Goal: Task Accomplishment & Management: Manage account settings

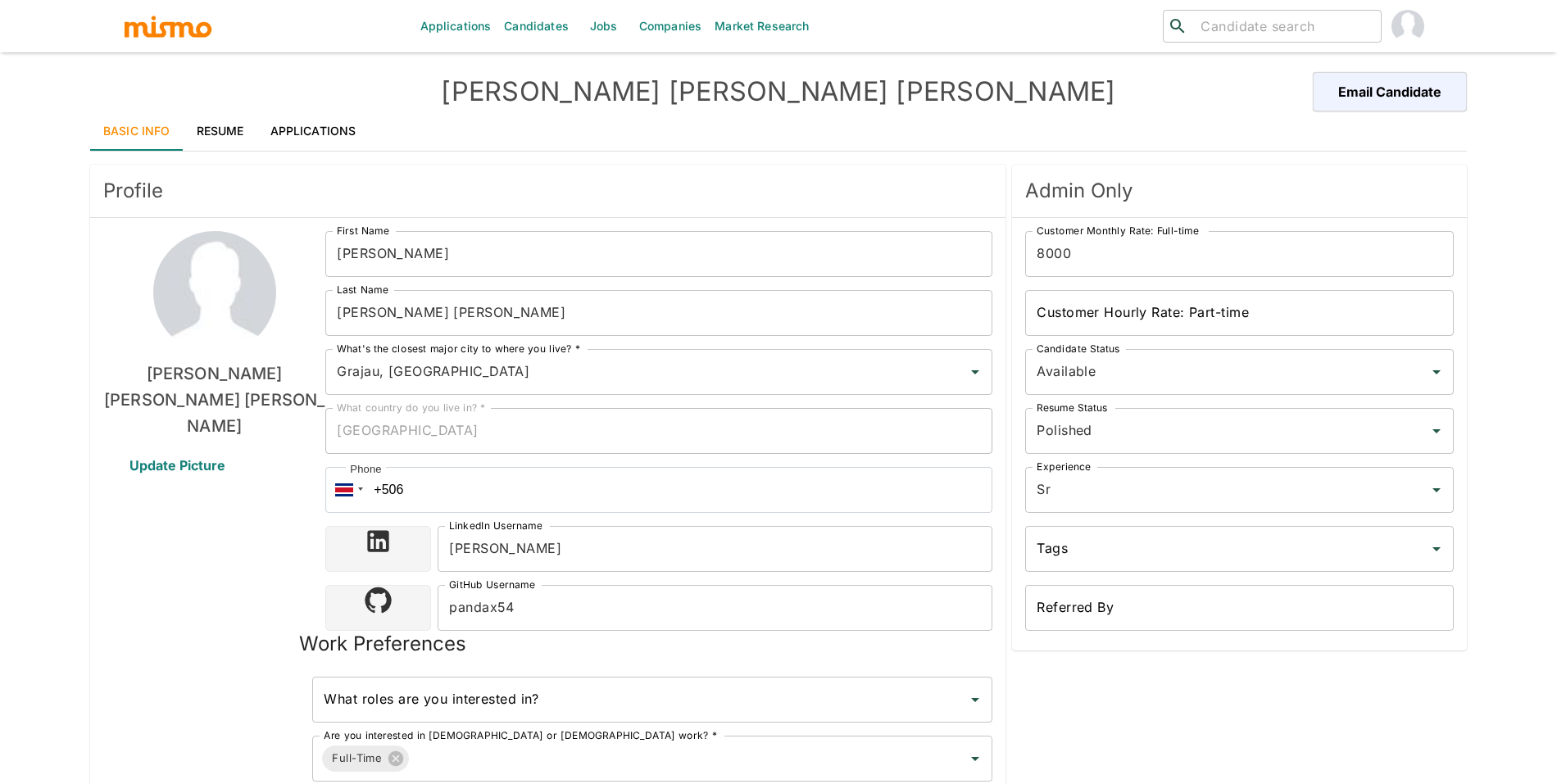
scroll to position [208, 0]
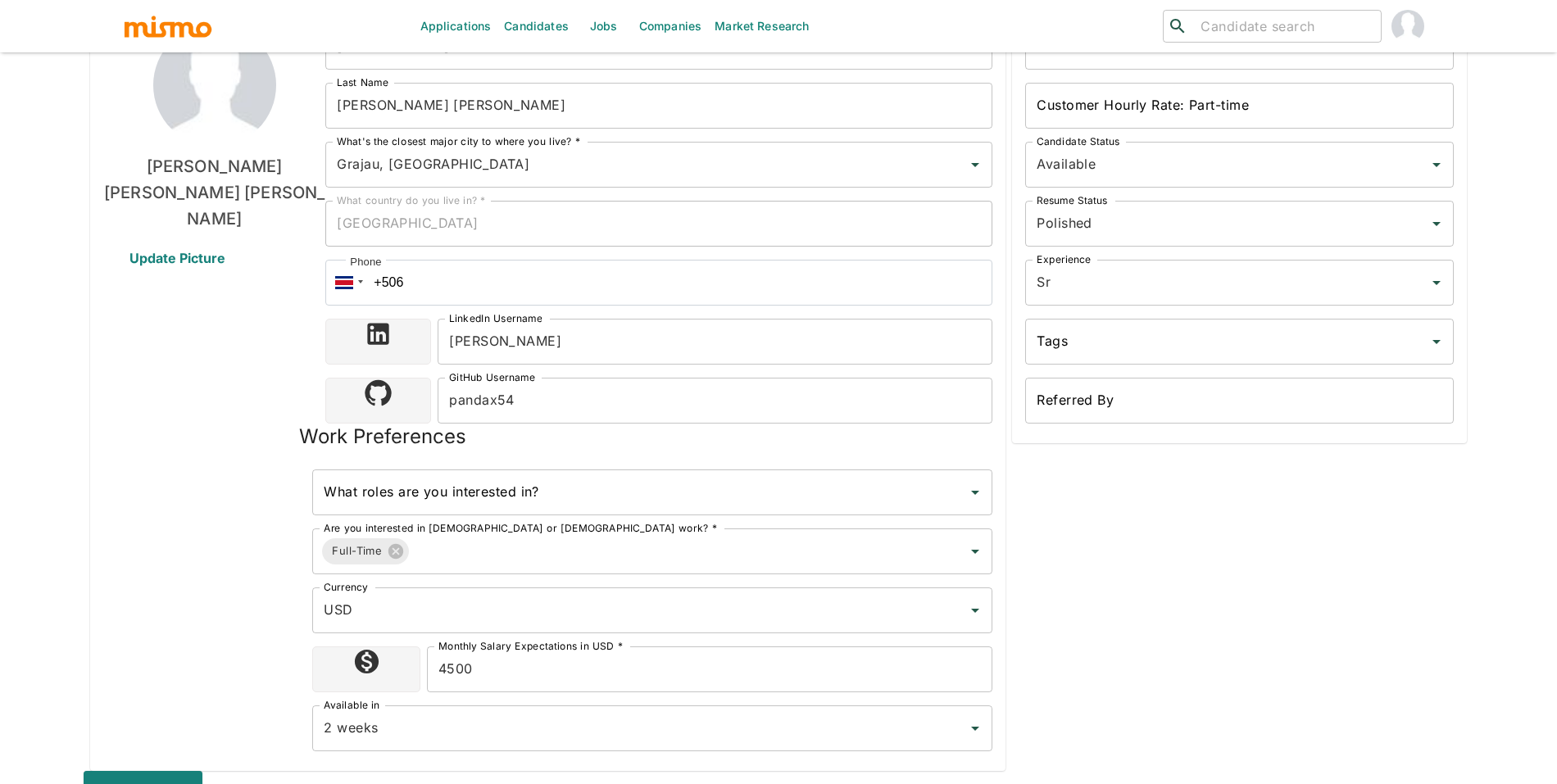
click at [509, 22] on link "Candidates" at bounding box center [536, 26] width 77 height 53
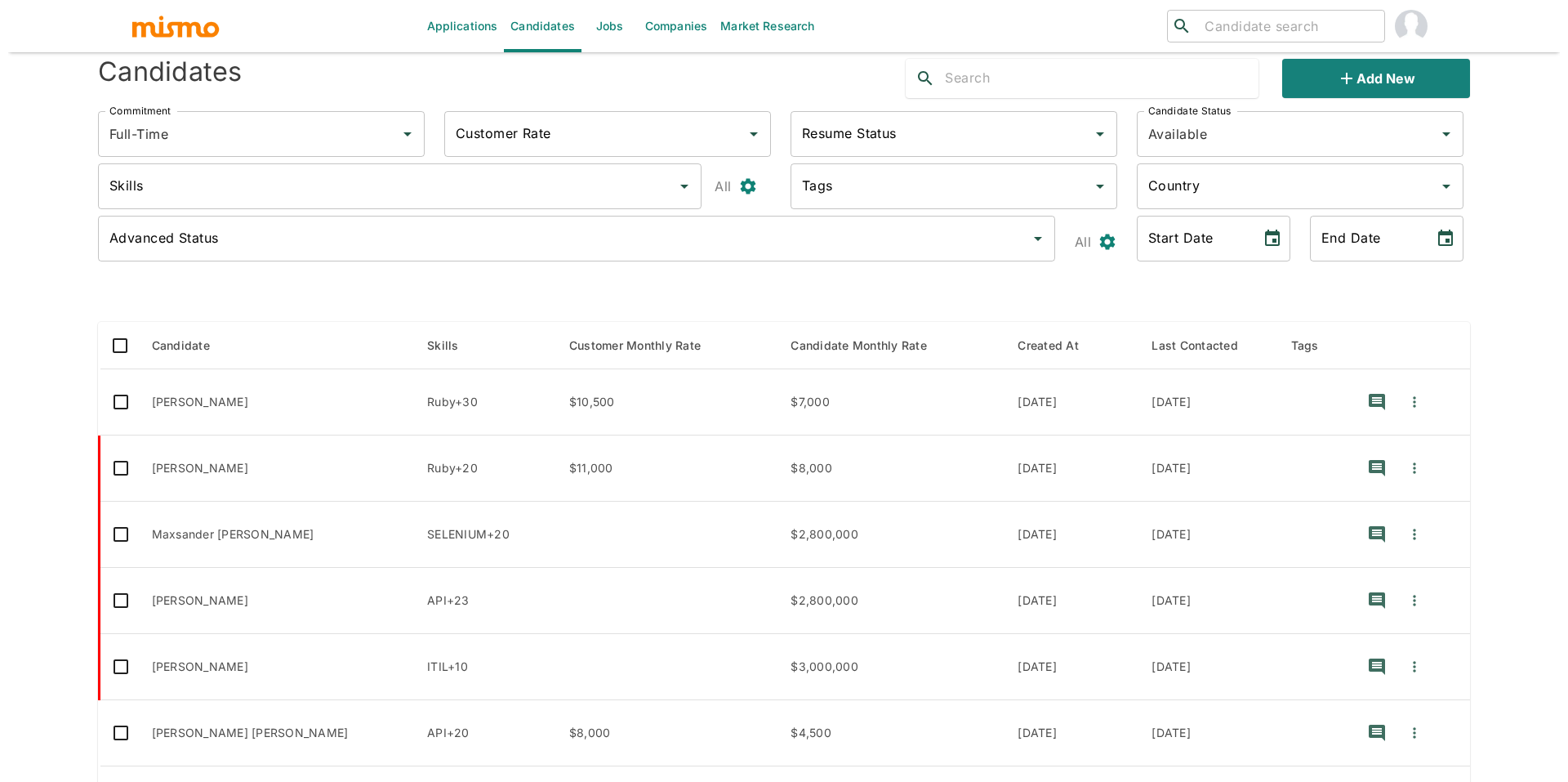
scroll to position [220, 0]
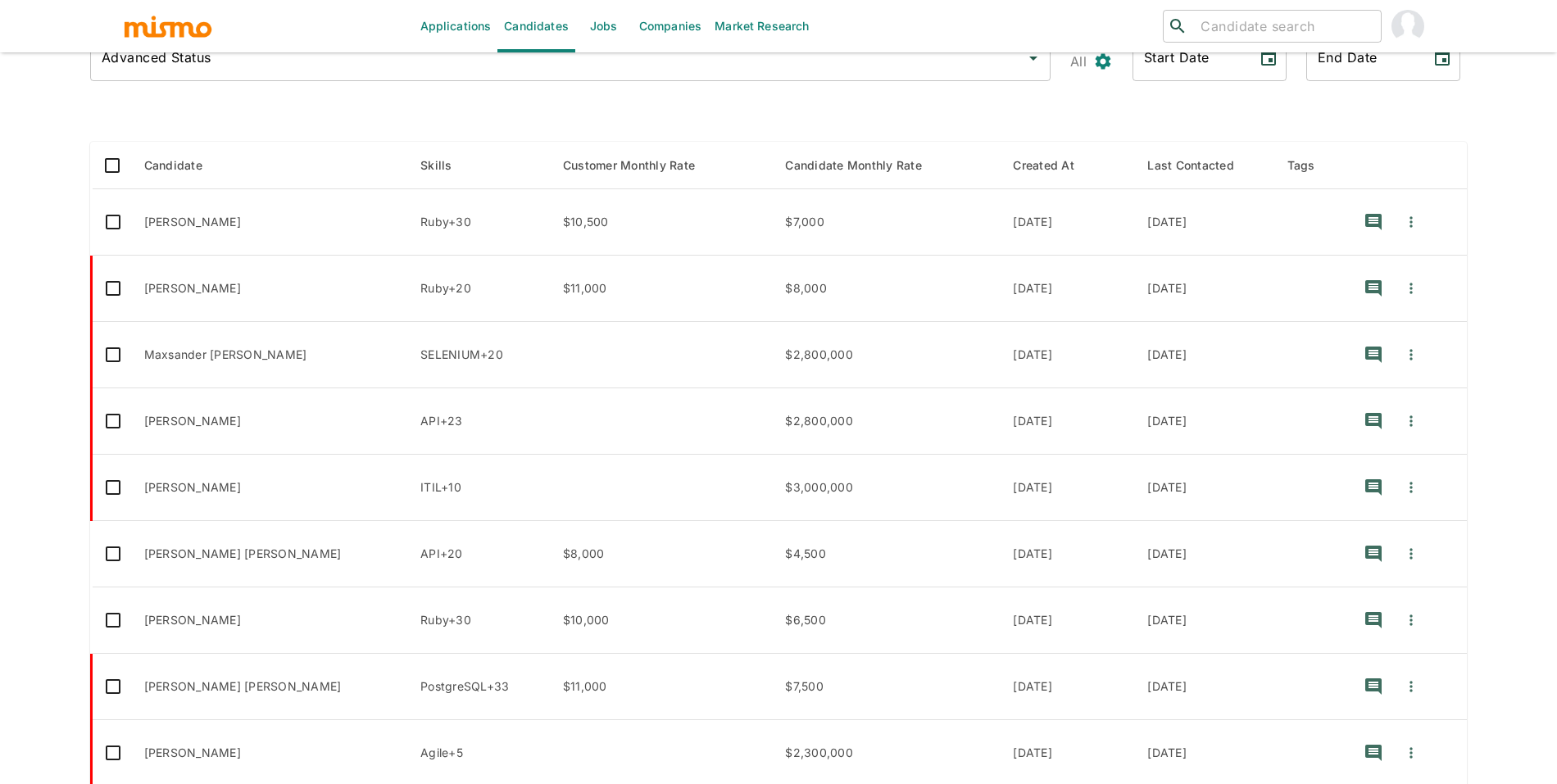
click at [1411, 24] on img "account of current user" at bounding box center [1407, 25] width 32 height 32
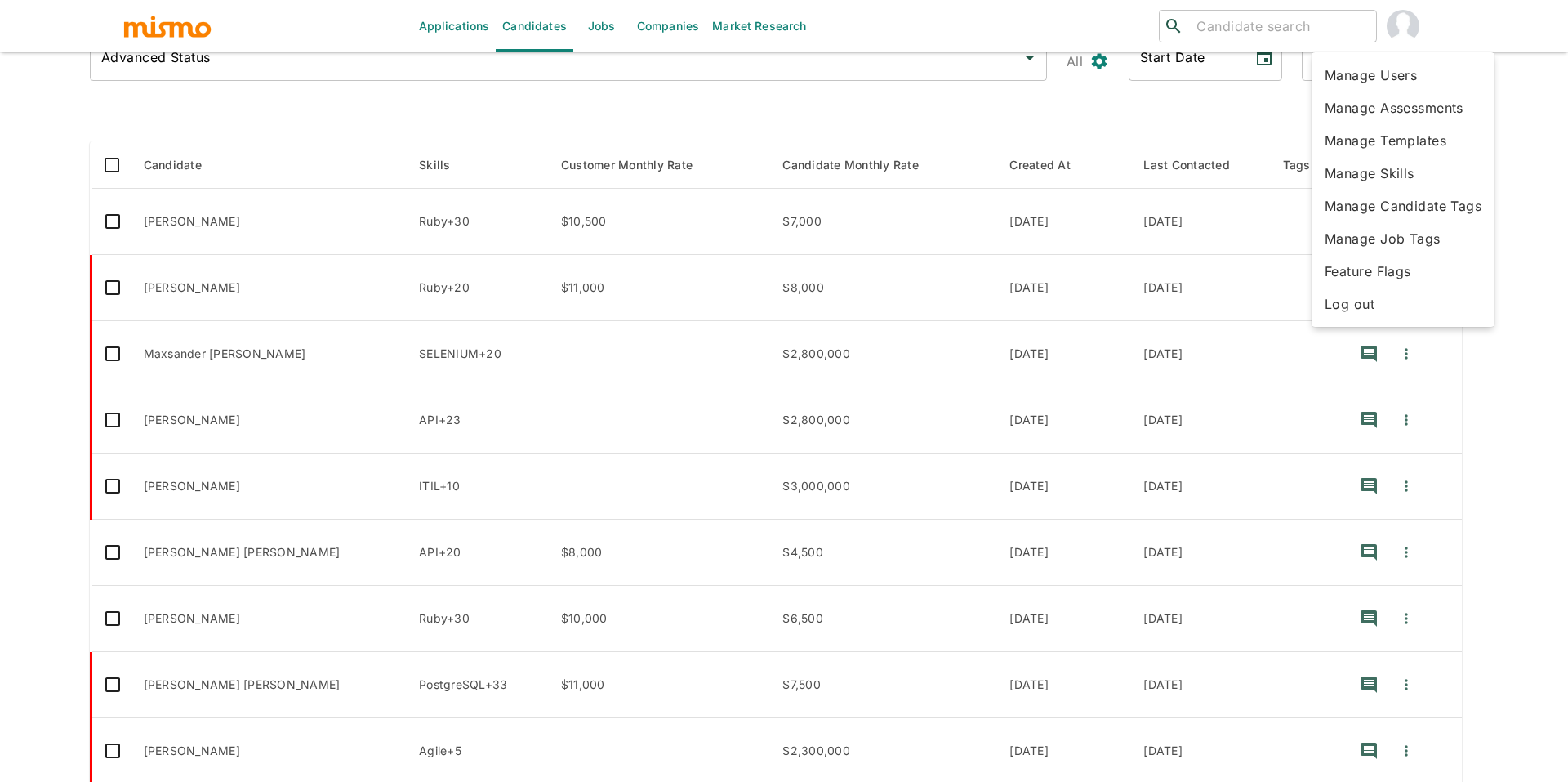
click at [1365, 312] on li "Log out" at bounding box center [1402, 304] width 182 height 32
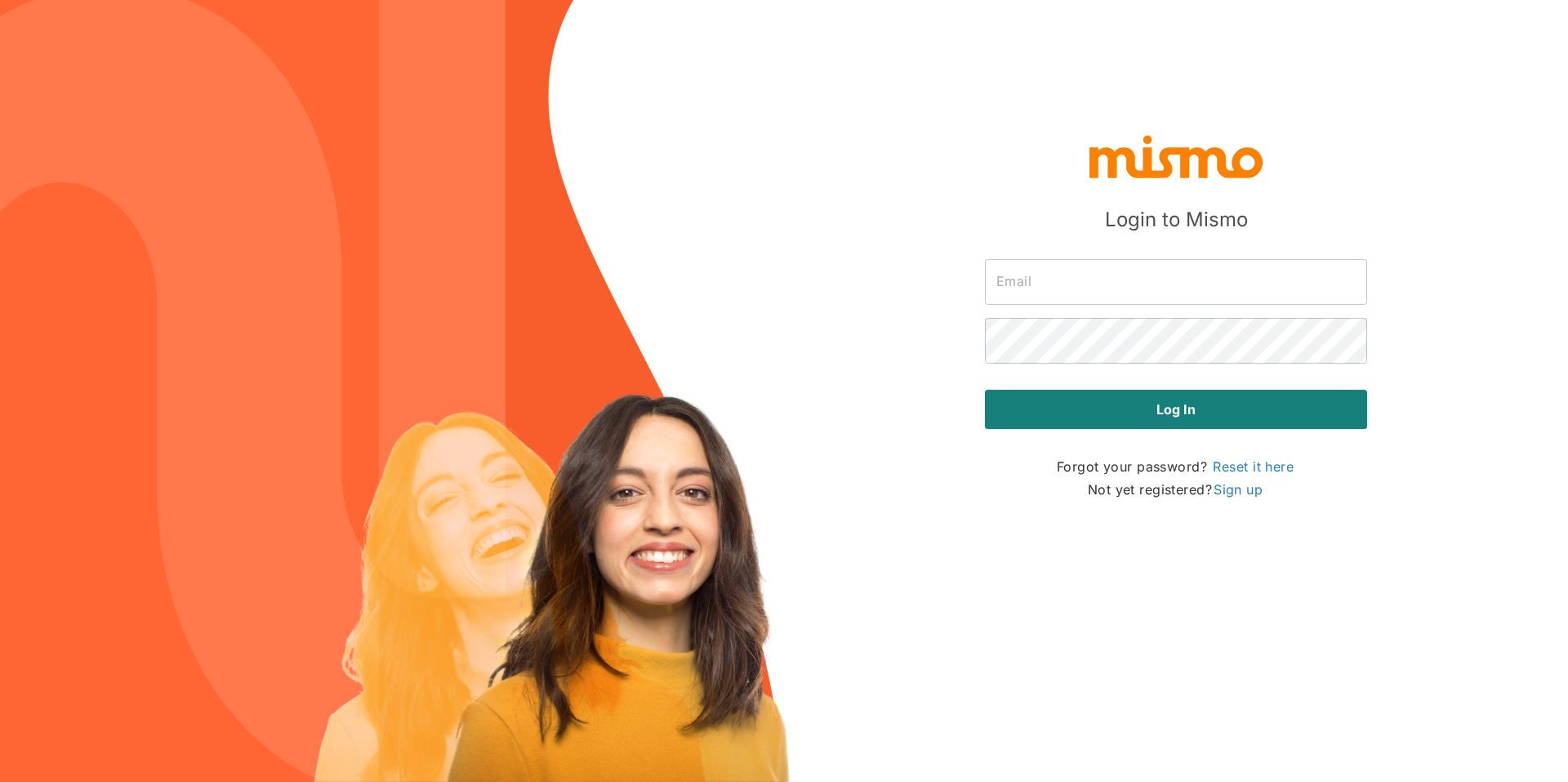
type input "[PERSON_NAME][EMAIL_ADDRESS][DOMAIN_NAME]"
click at [1064, 367] on div "Log in" at bounding box center [1169, 395] width 395 height 65
